Goal: Navigation & Orientation: Go to known website

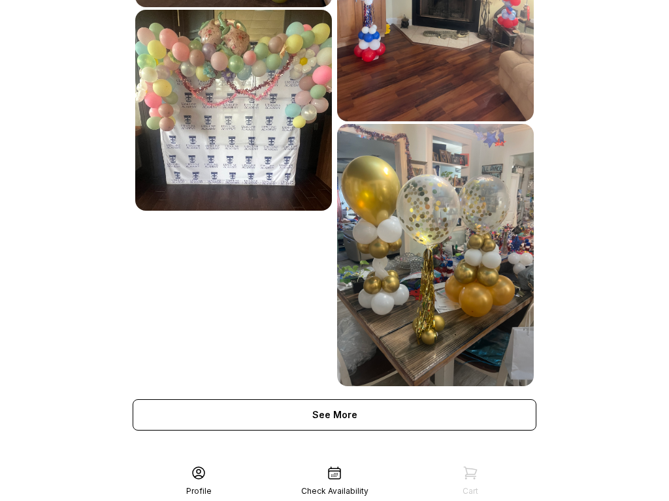
scroll to position [86, 0]
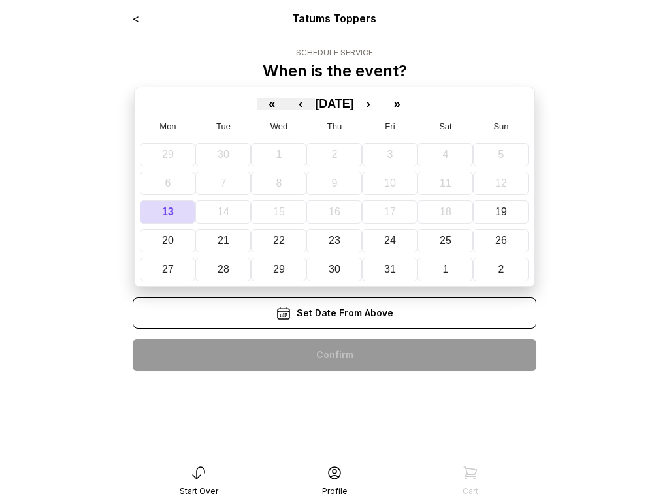
scroll to position [26, 0]
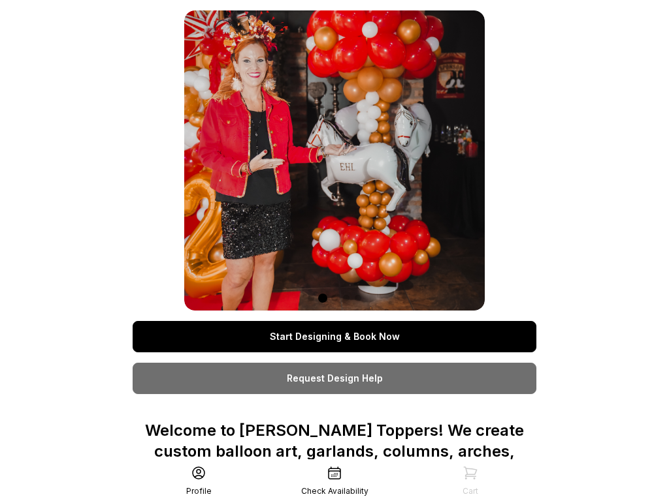
scroll to position [1061, 0]
